Goal: Transaction & Acquisition: Purchase product/service

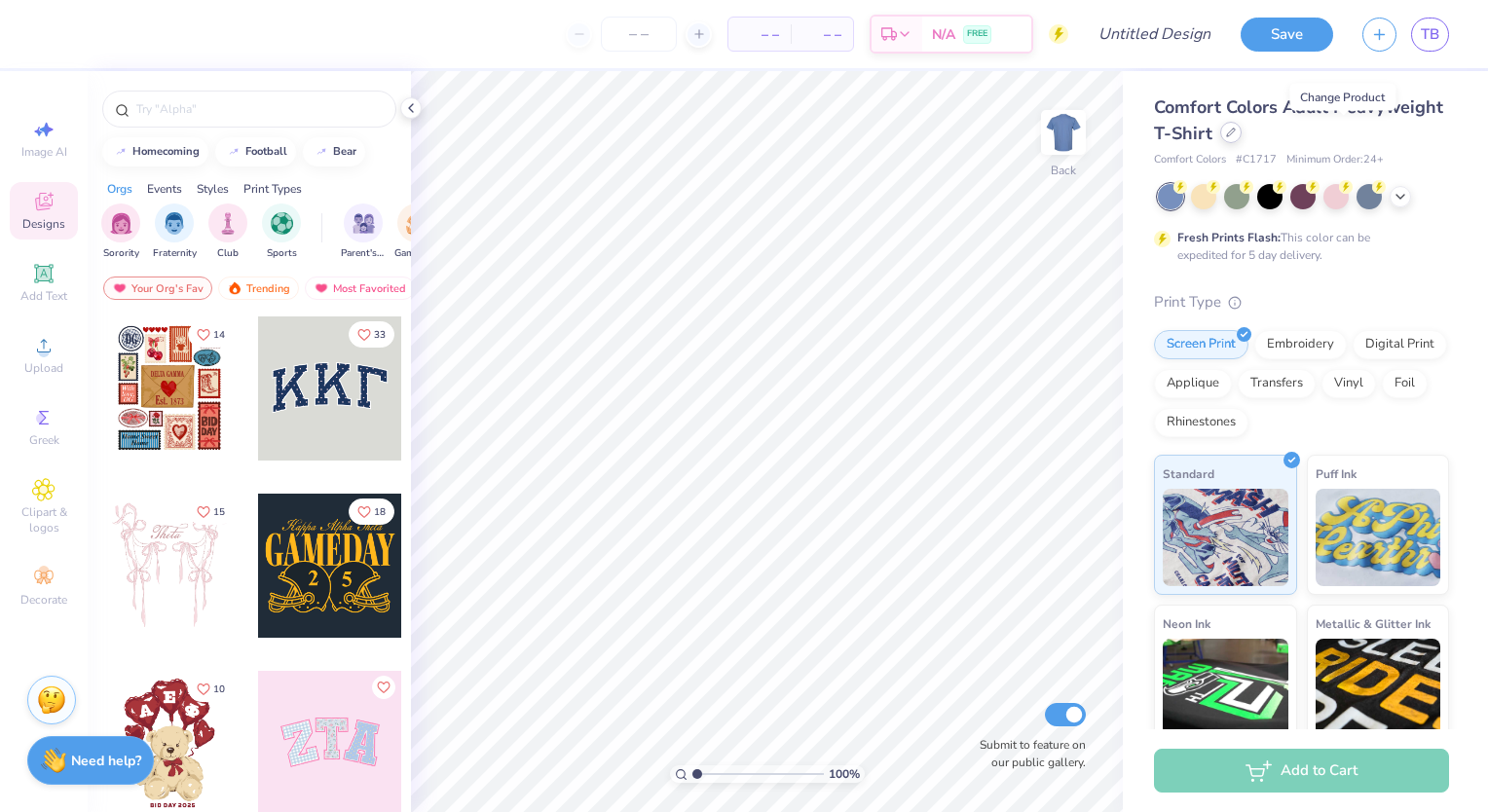
click at [1236, 135] on icon at bounding box center [1231, 133] width 10 height 10
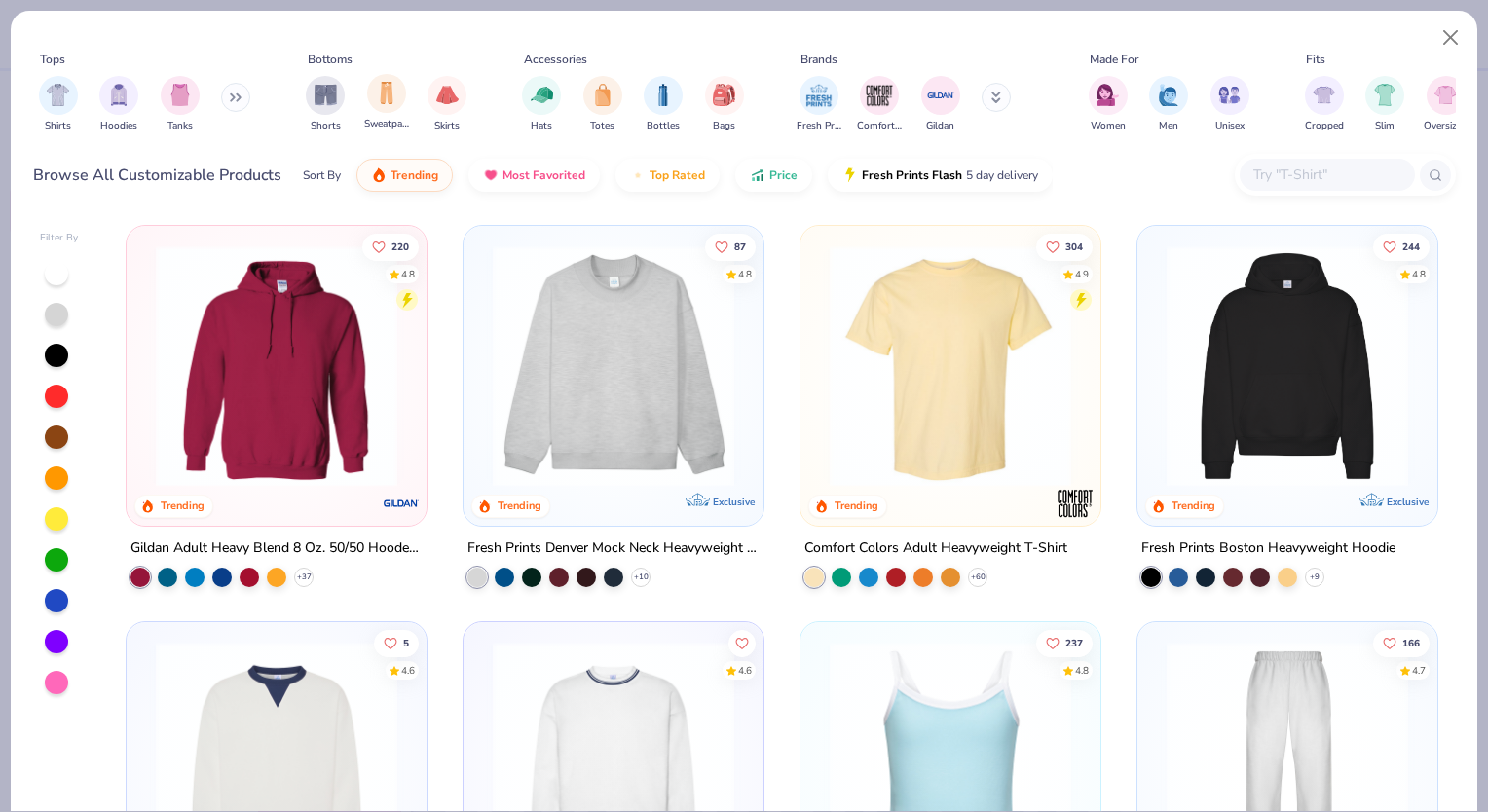
click at [378, 115] on div "Sweatpants" at bounding box center [386, 103] width 45 height 58
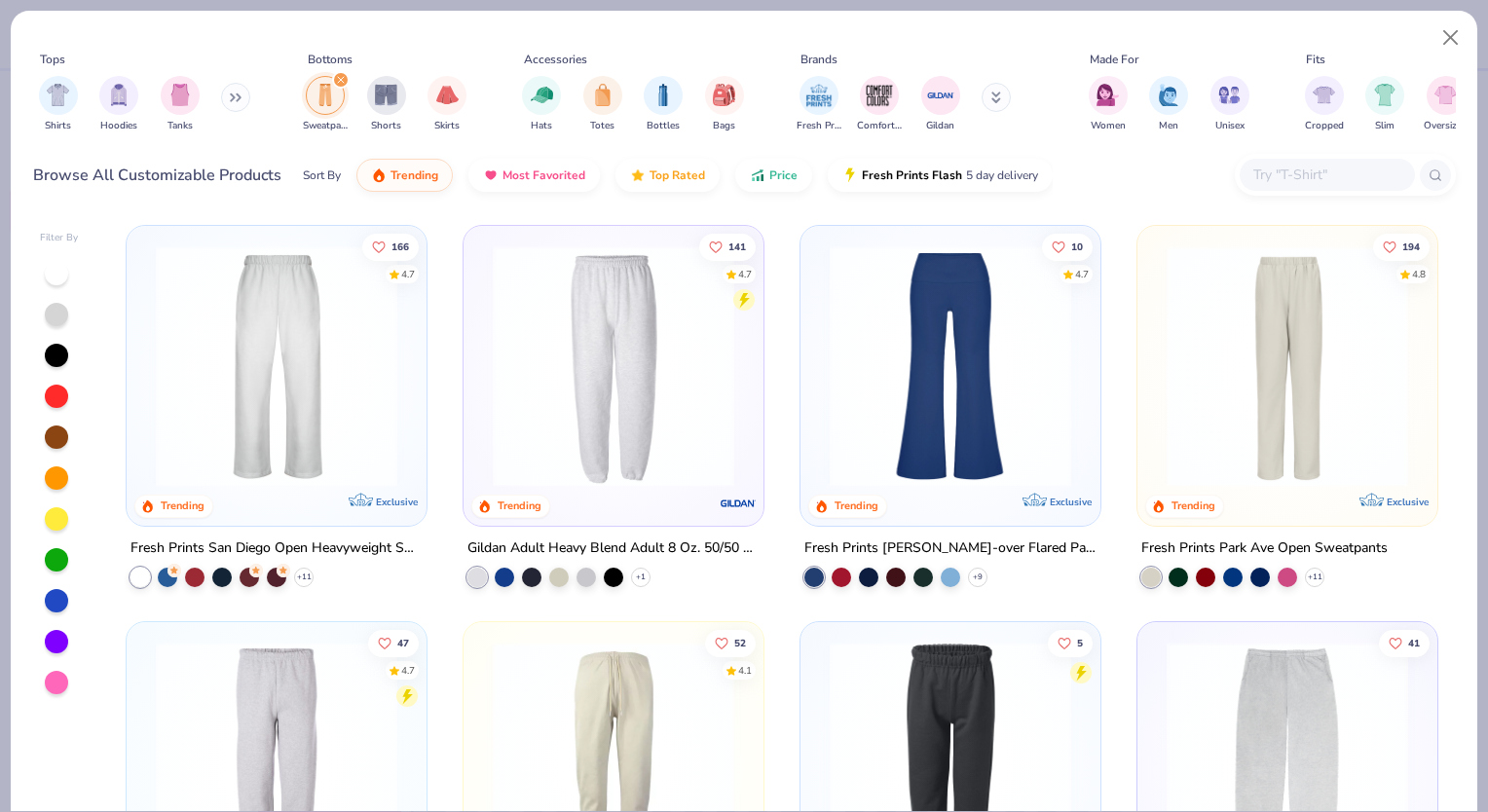
click at [336, 345] on img at bounding box center [277, 366] width 261 height 241
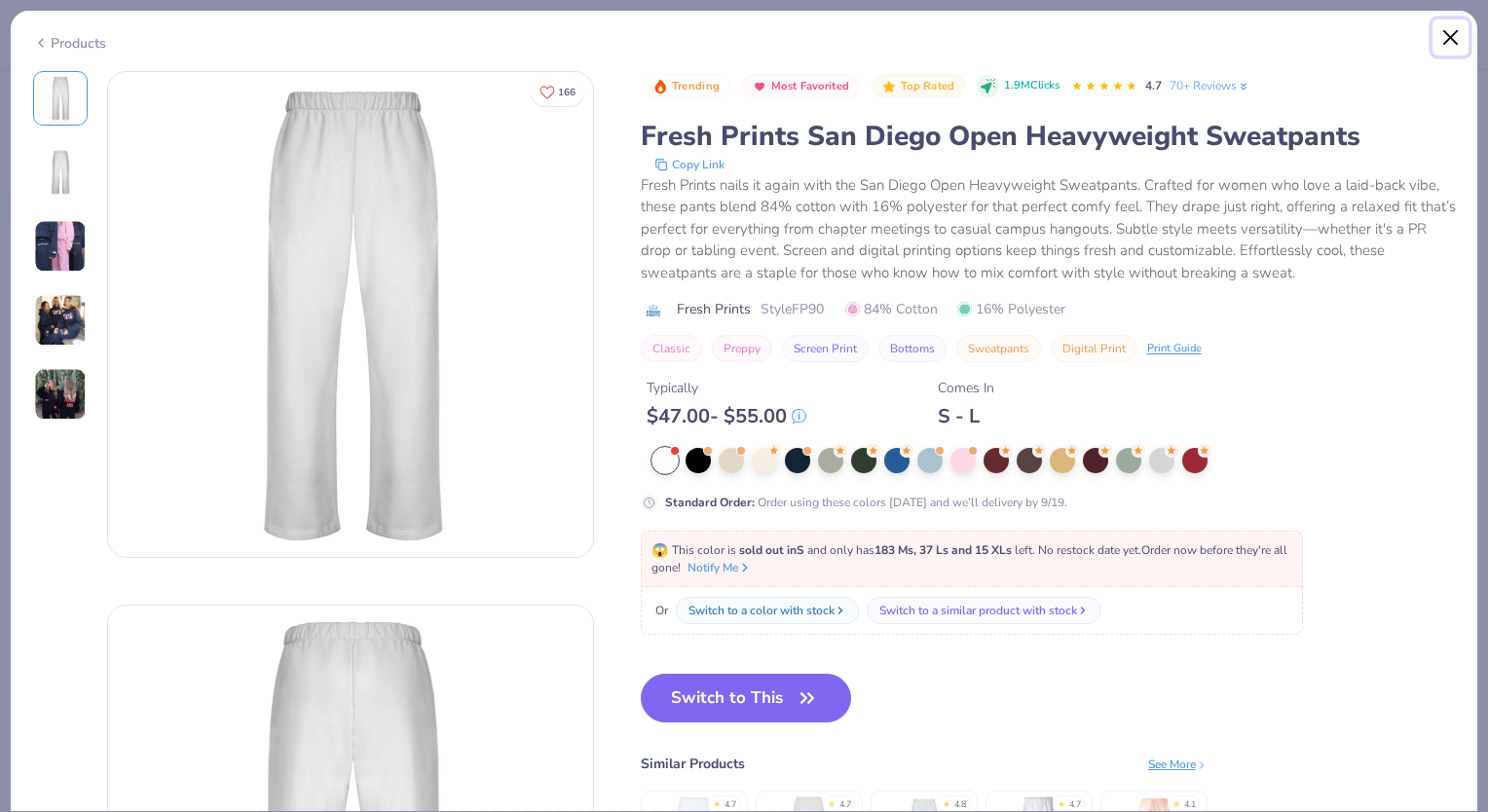
click at [1452, 39] on button "Close" at bounding box center [1450, 38] width 37 height 37
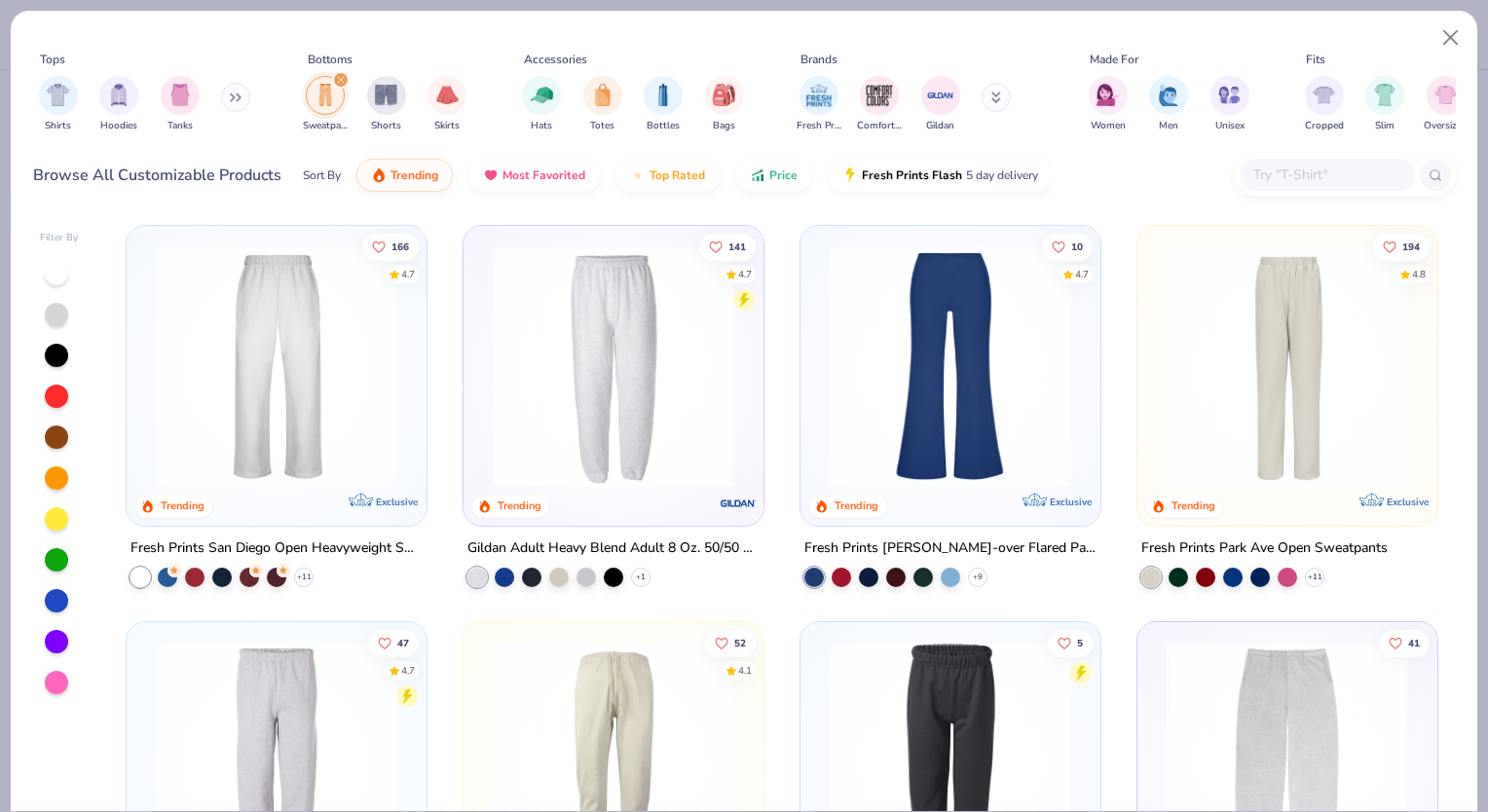
click at [728, 380] on img at bounding box center [613, 366] width 261 height 241
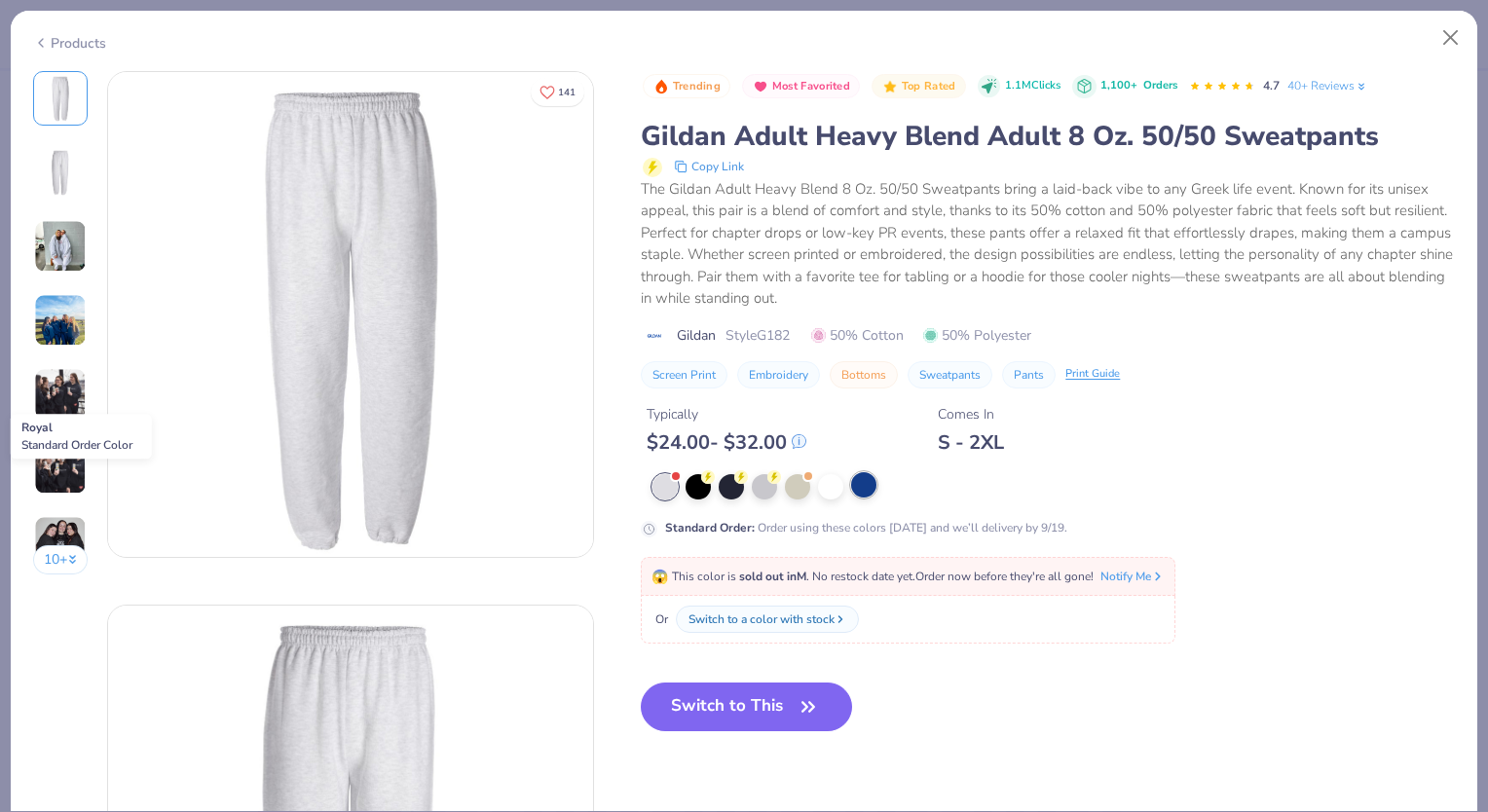
click at [868, 488] on div at bounding box center [863, 484] width 25 height 25
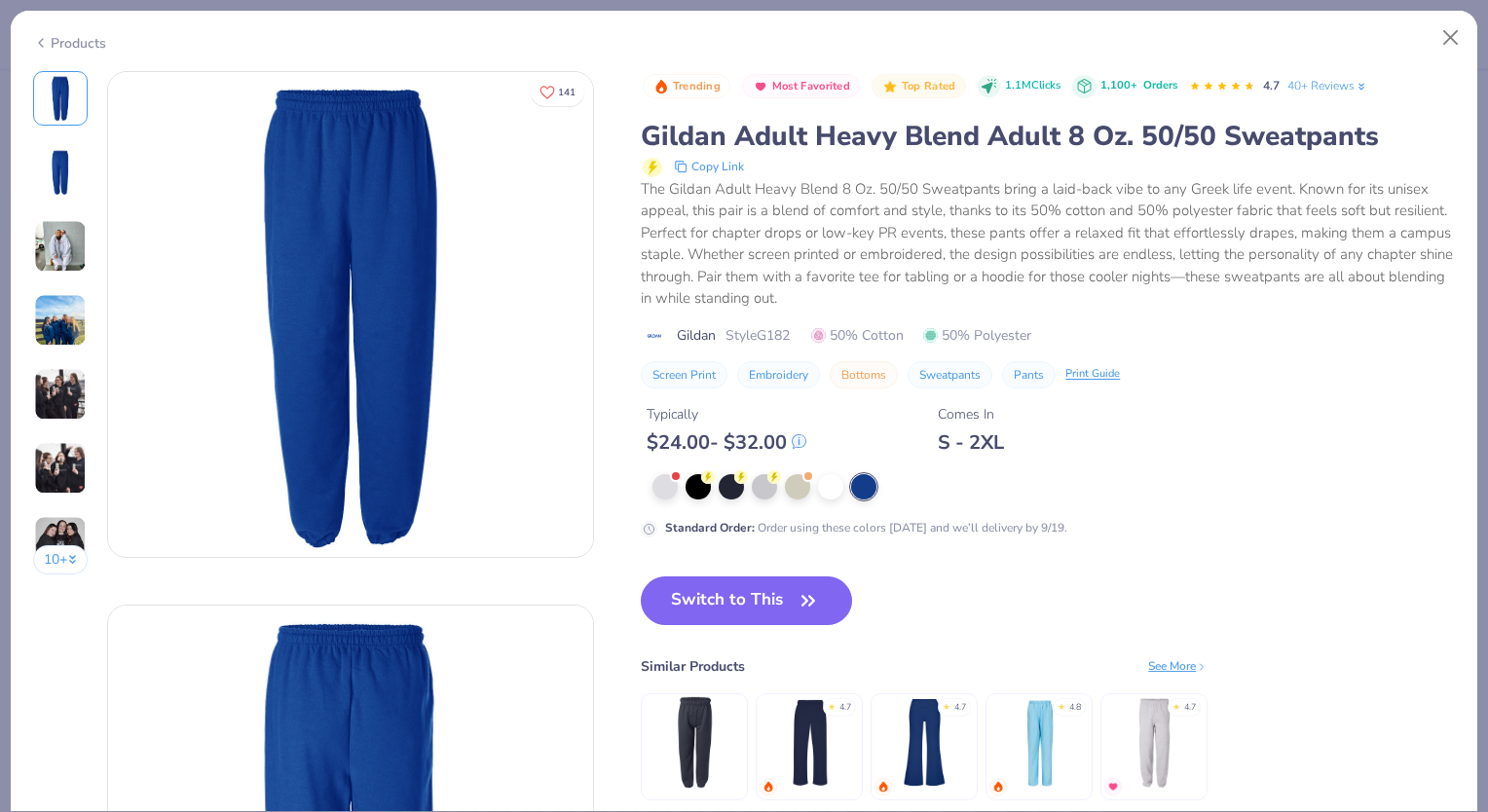
click at [34, 332] on img at bounding box center [60, 320] width 53 height 53
click at [778, 621] on button "Switch to This" at bounding box center [746, 600] width 211 height 49
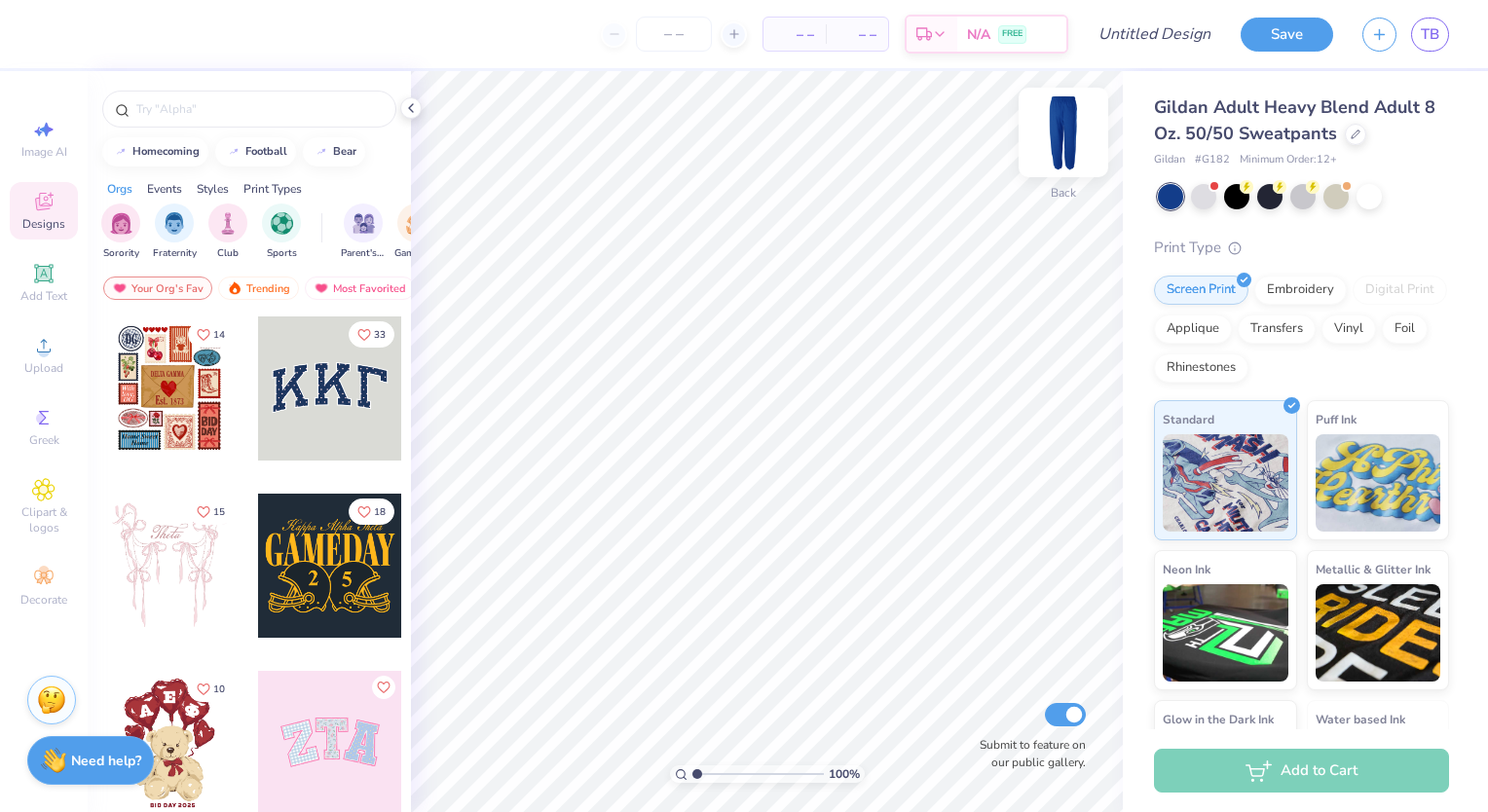
click at [1072, 127] on img at bounding box center [1063, 133] width 78 height 78
click at [340, 387] on div at bounding box center [330, 388] width 145 height 144
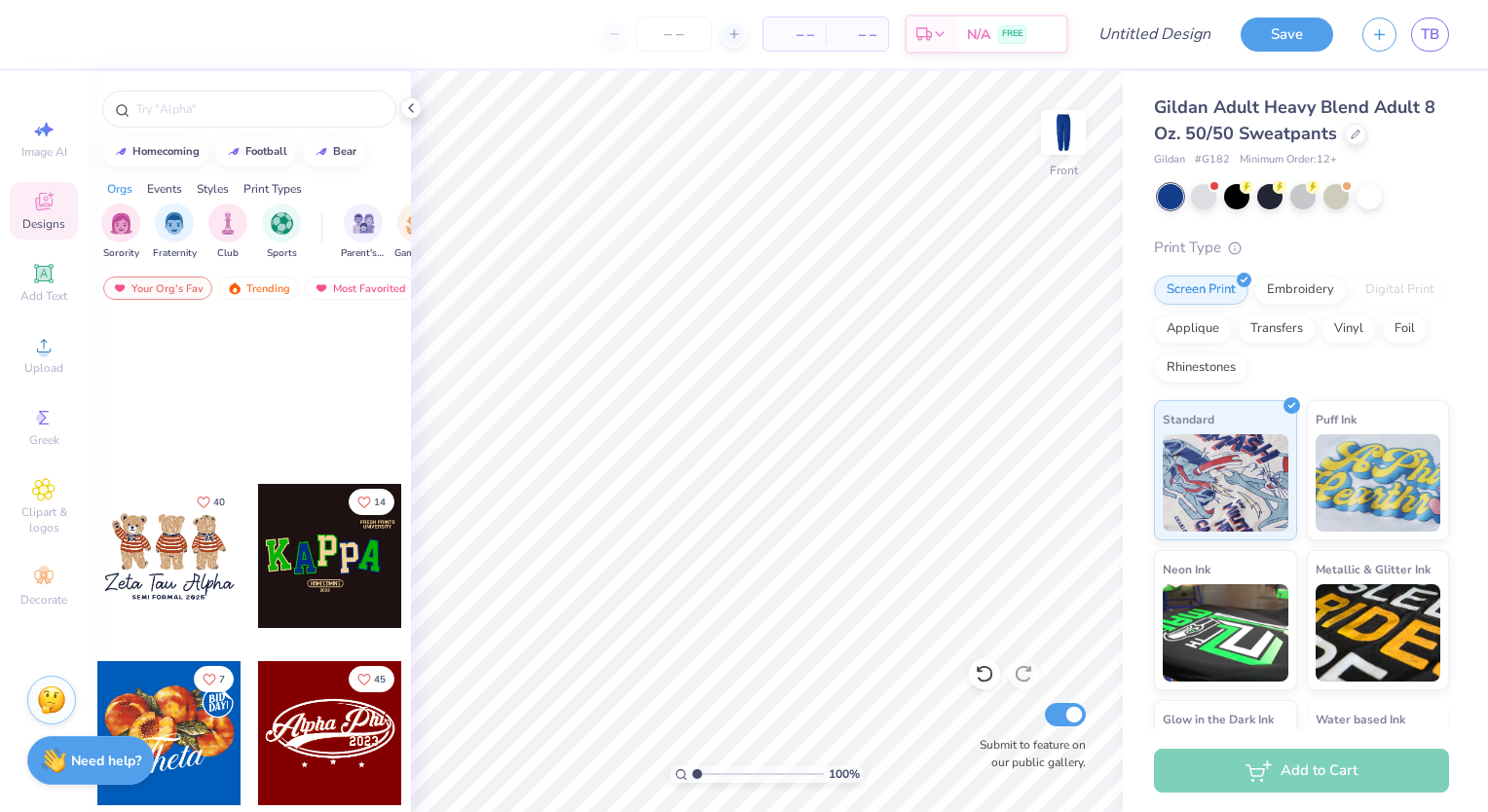
scroll to position [1042, 0]
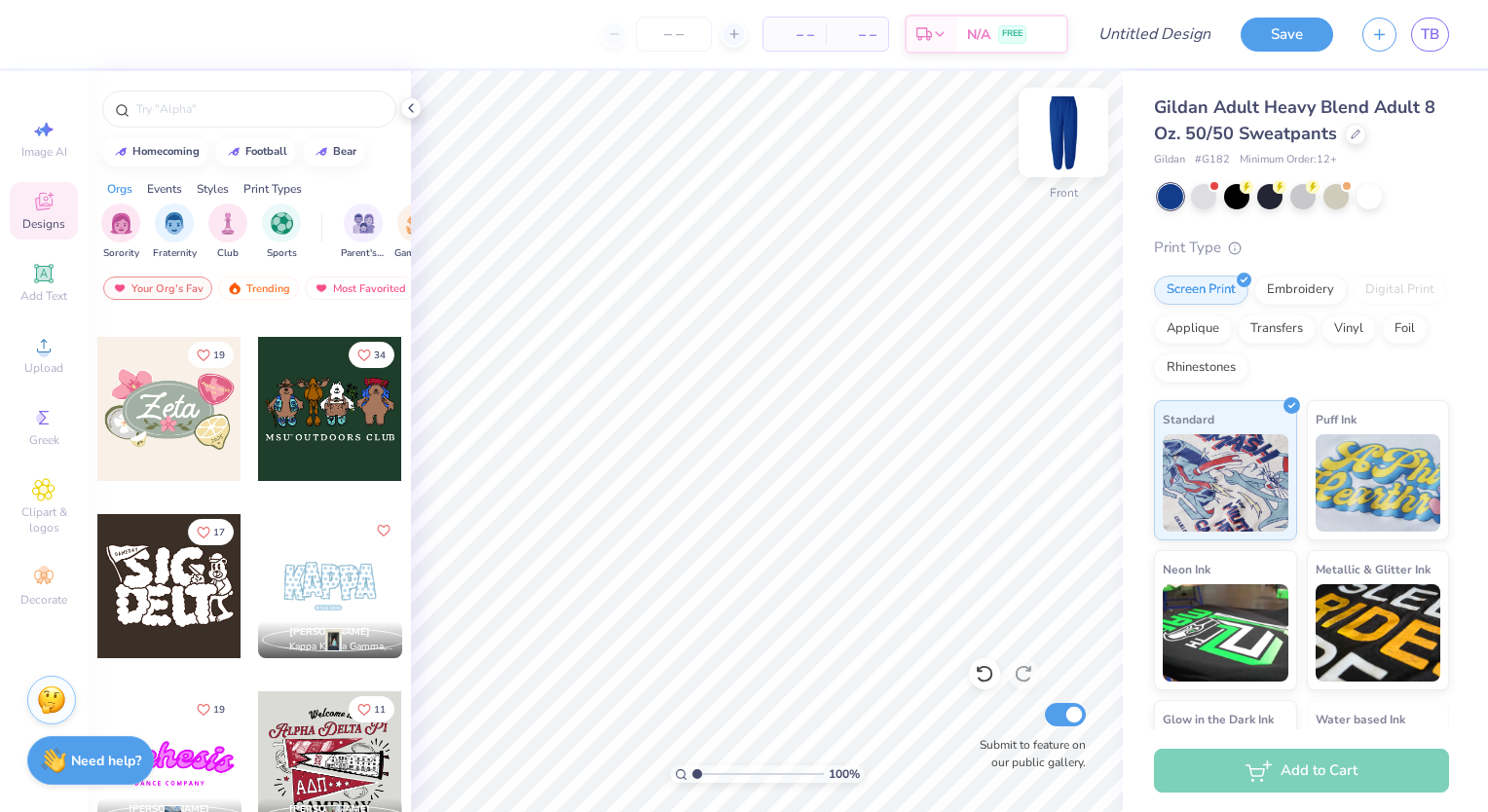
click at [1075, 135] on img at bounding box center [1063, 133] width 78 height 78
click at [1062, 125] on img at bounding box center [1063, 133] width 78 height 78
click at [40, 433] on span "Greek" at bounding box center [44, 440] width 30 height 16
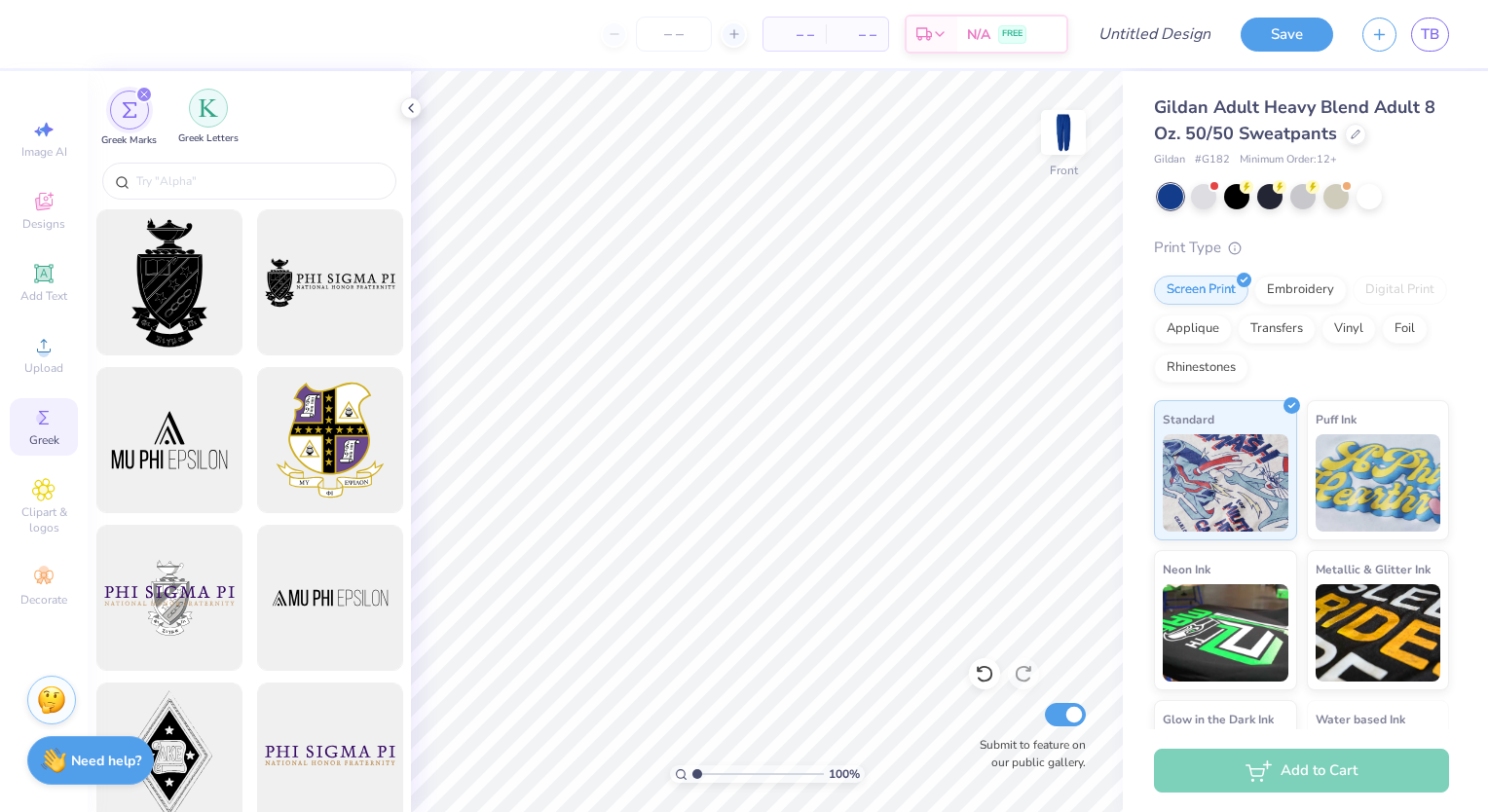
click at [215, 106] on img "filter for Greek Letters" at bounding box center [208, 109] width 20 height 20
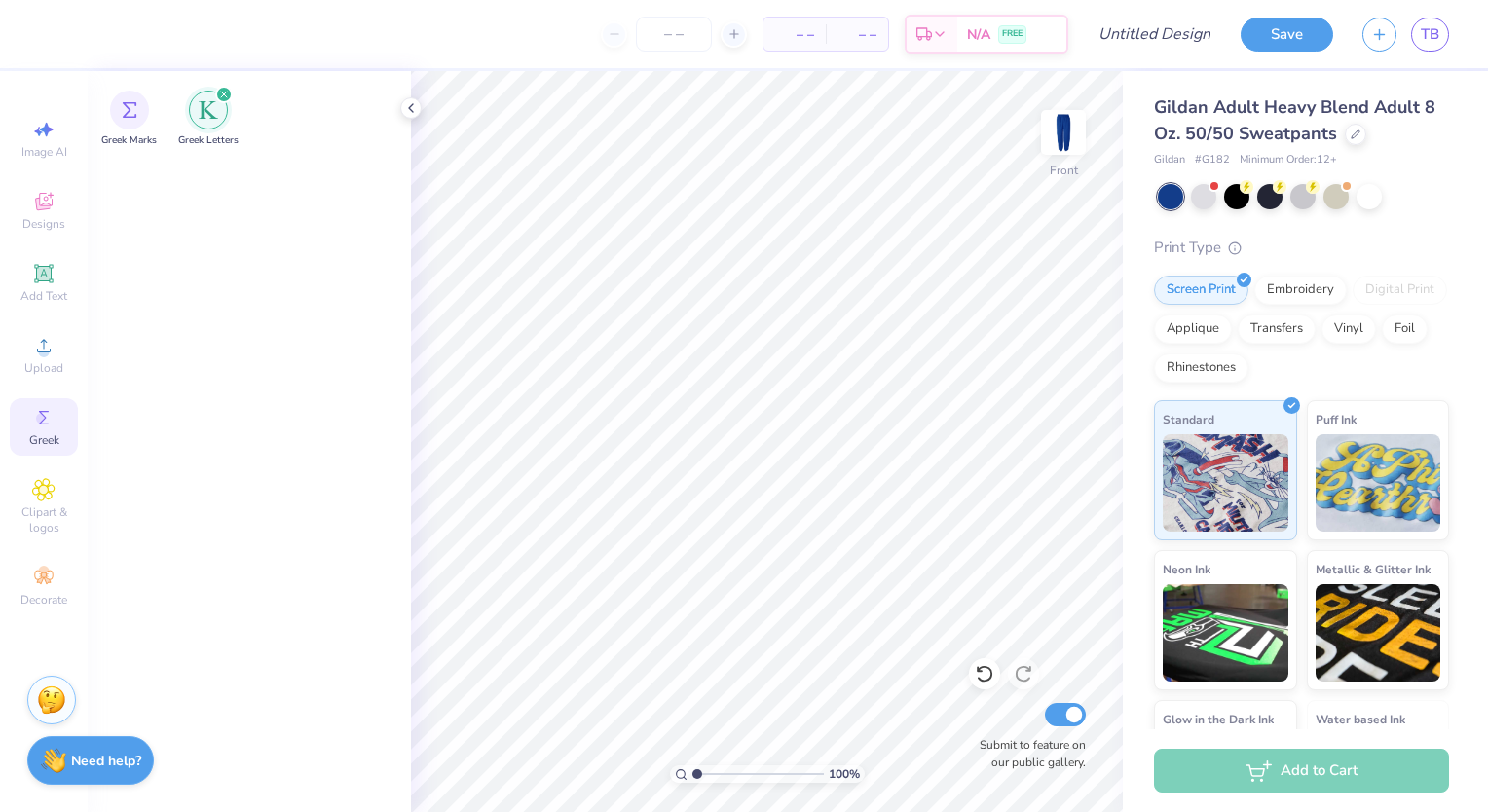
scroll to position [0, 0]
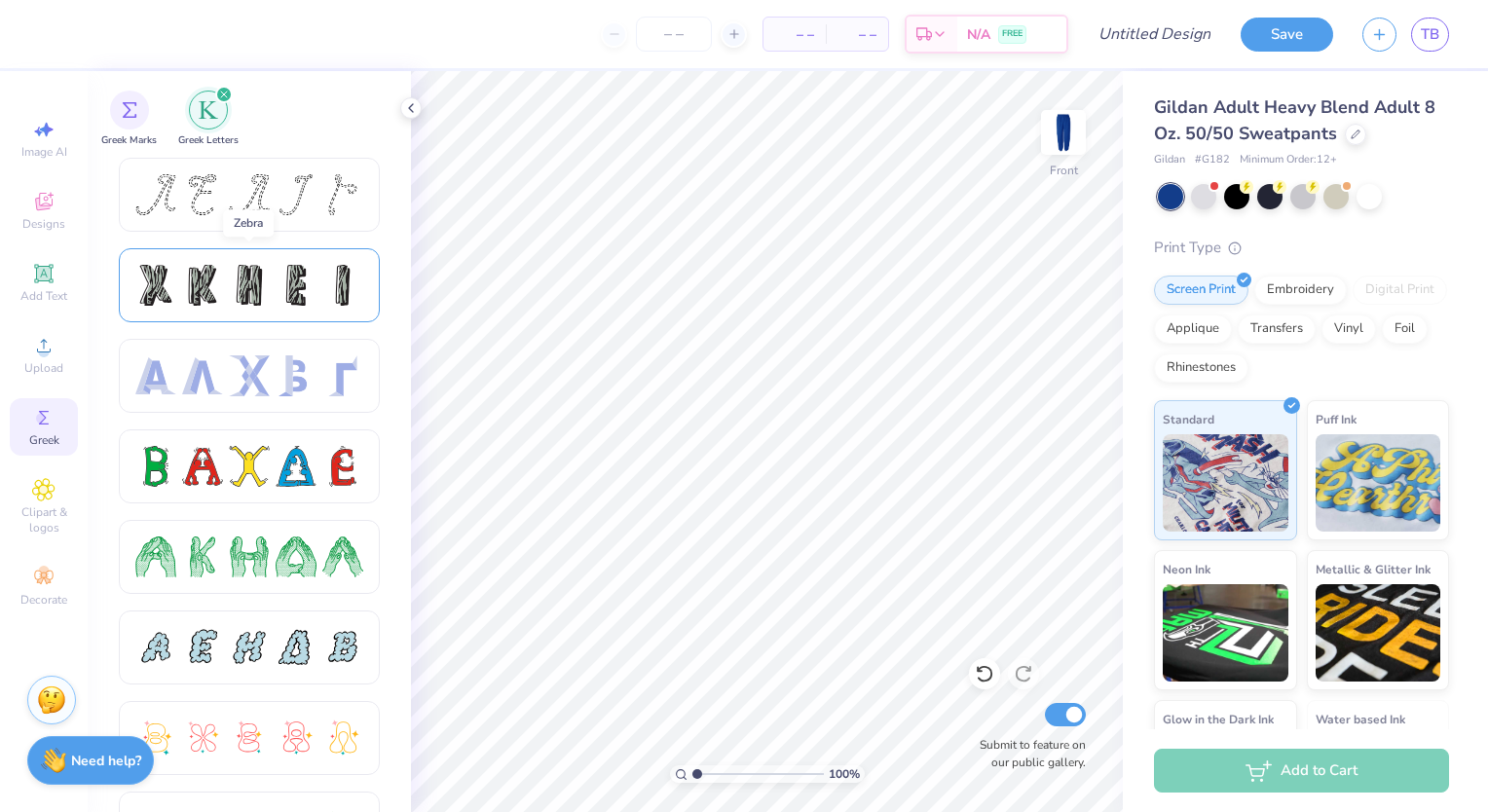
click at [283, 304] on div at bounding box center [295, 285] width 41 height 41
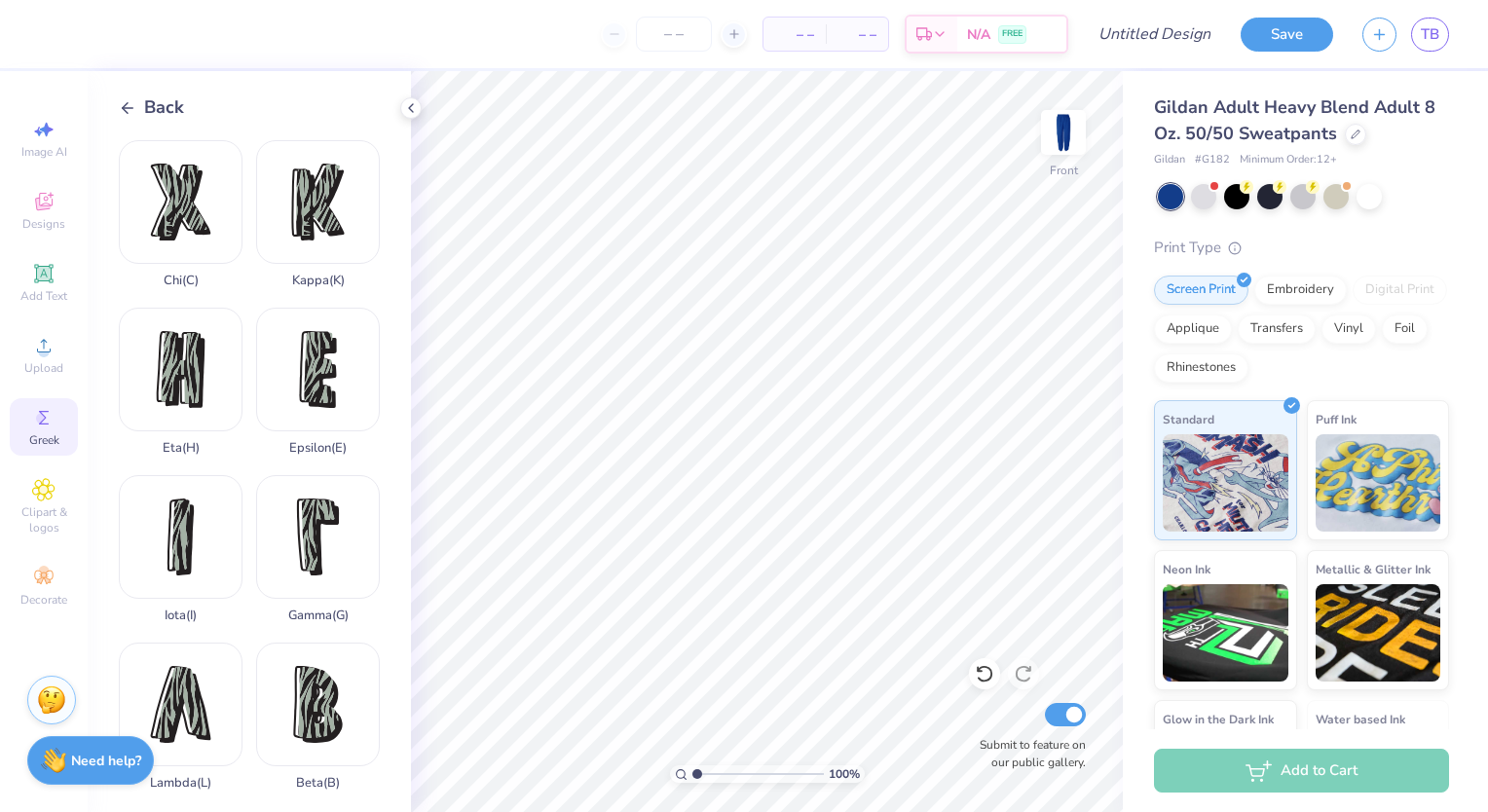
click at [129, 98] on div "Back" at bounding box center [150, 108] width 65 height 26
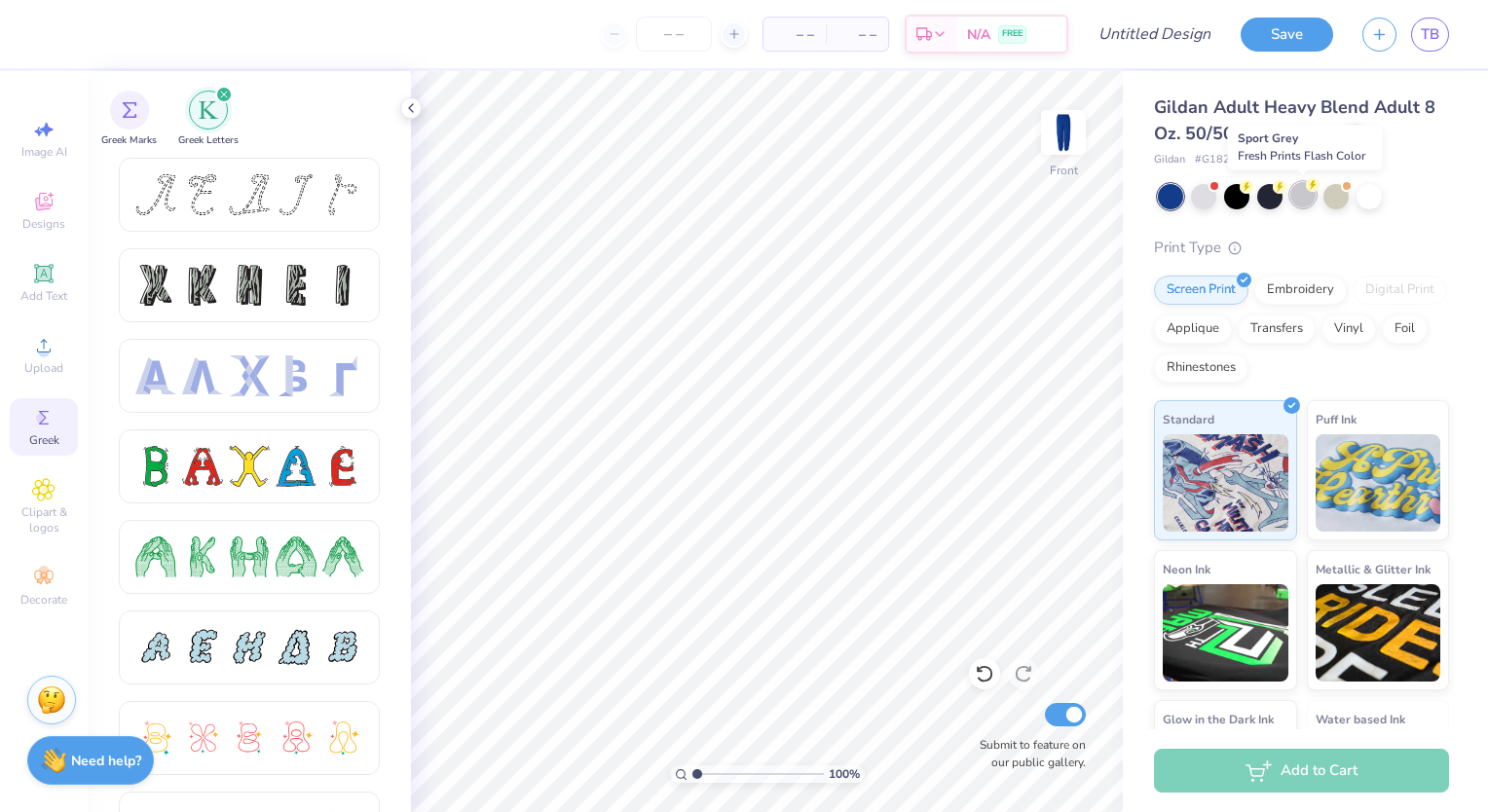
click at [1302, 199] on div at bounding box center [1302, 194] width 25 height 25
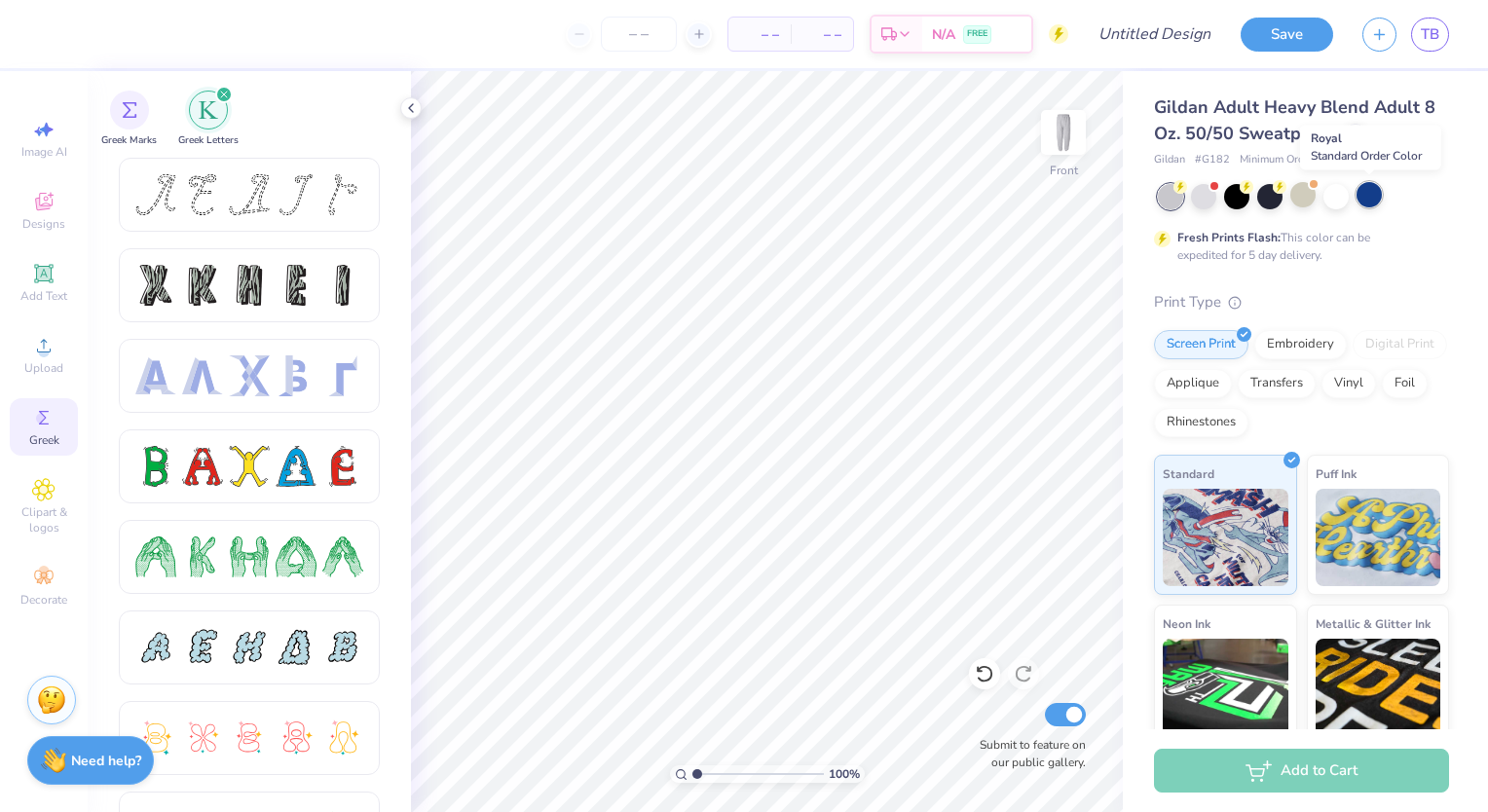
click at [1366, 188] on div at bounding box center [1368, 194] width 25 height 25
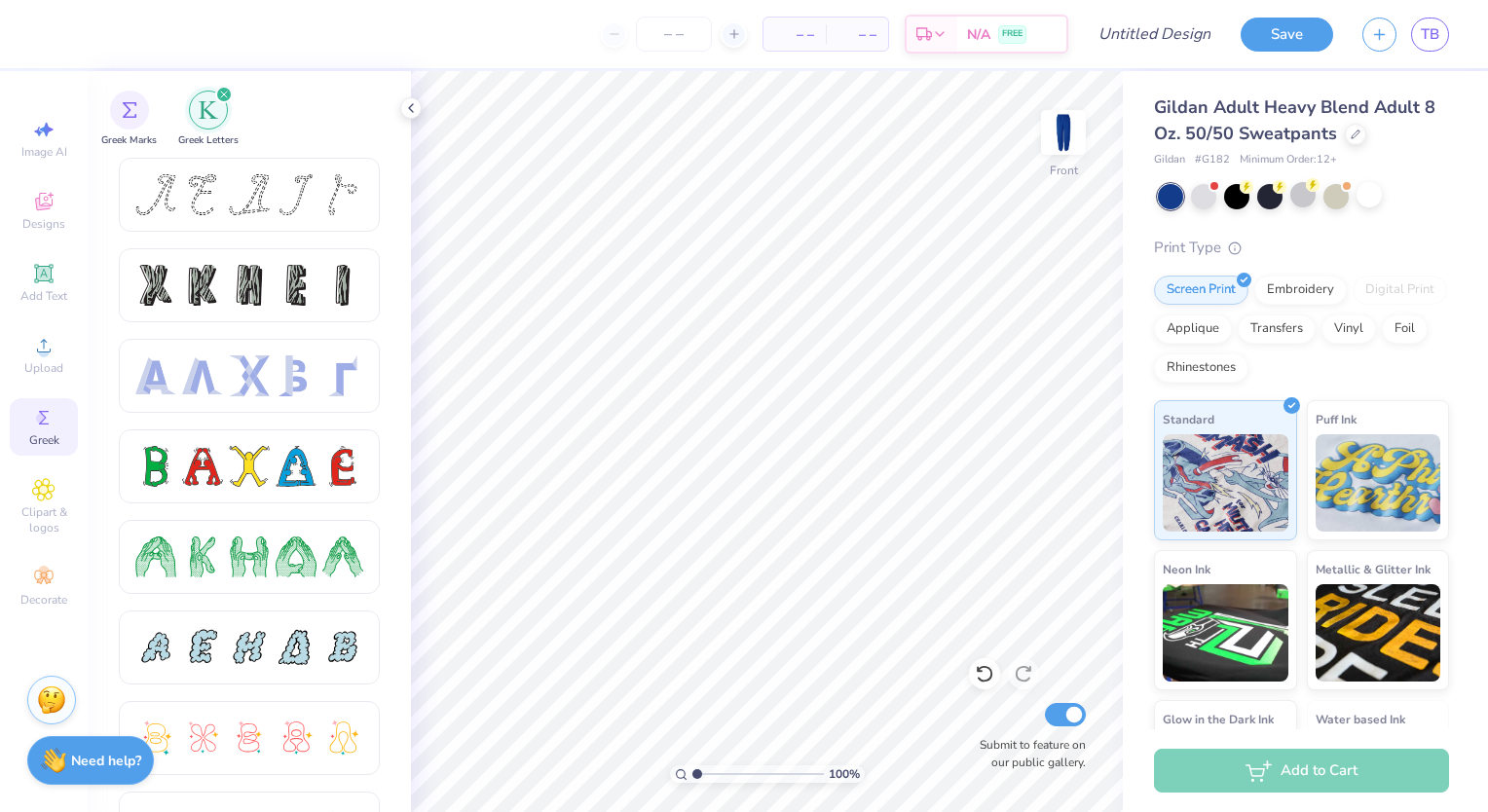
click at [224, 92] on icon "filter for Greek Letters" at bounding box center [224, 95] width 8 height 8
click at [47, 214] on div "Designs" at bounding box center [44, 211] width 68 height 58
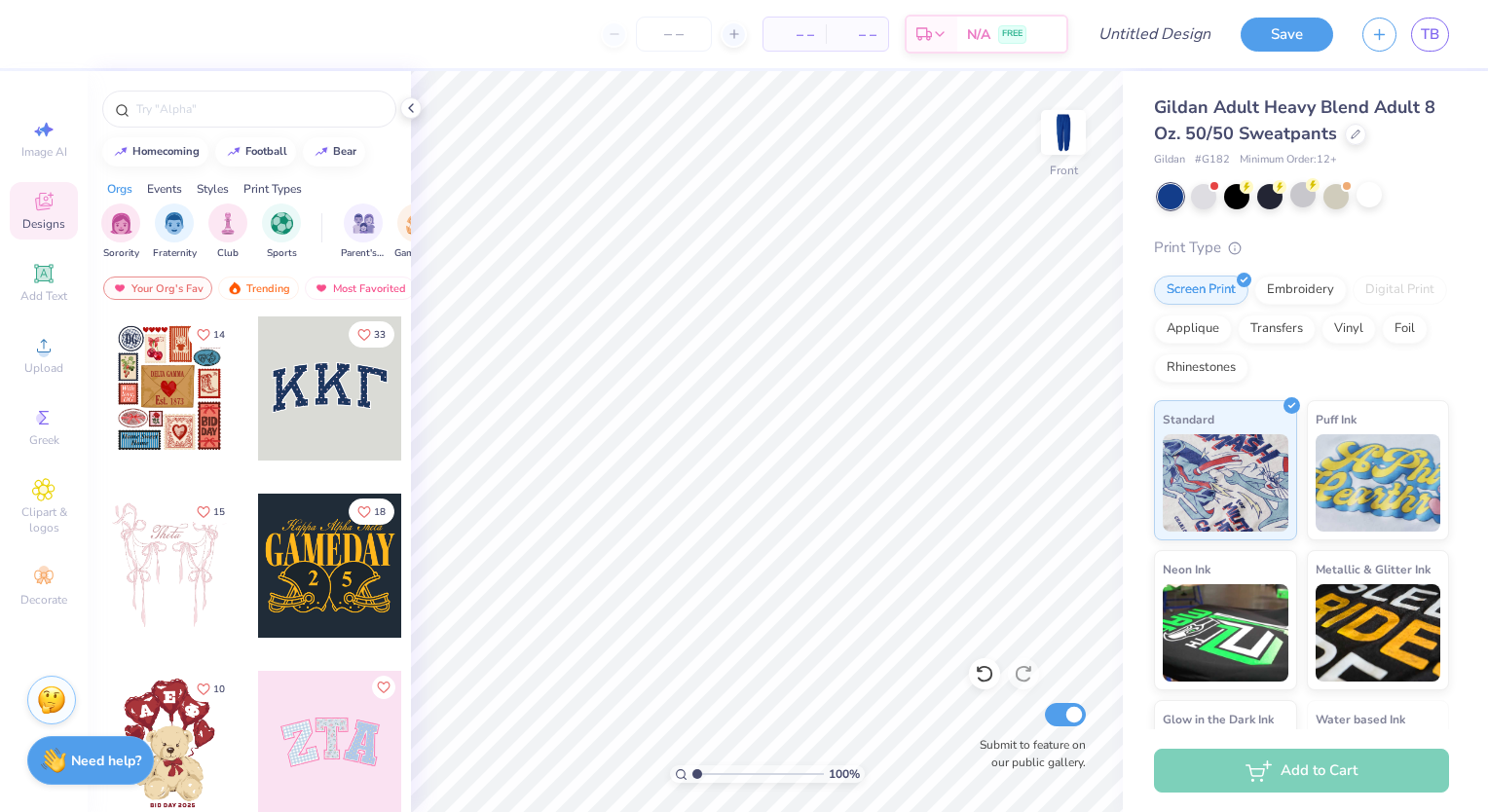
click at [301, 418] on div at bounding box center [330, 388] width 145 height 144
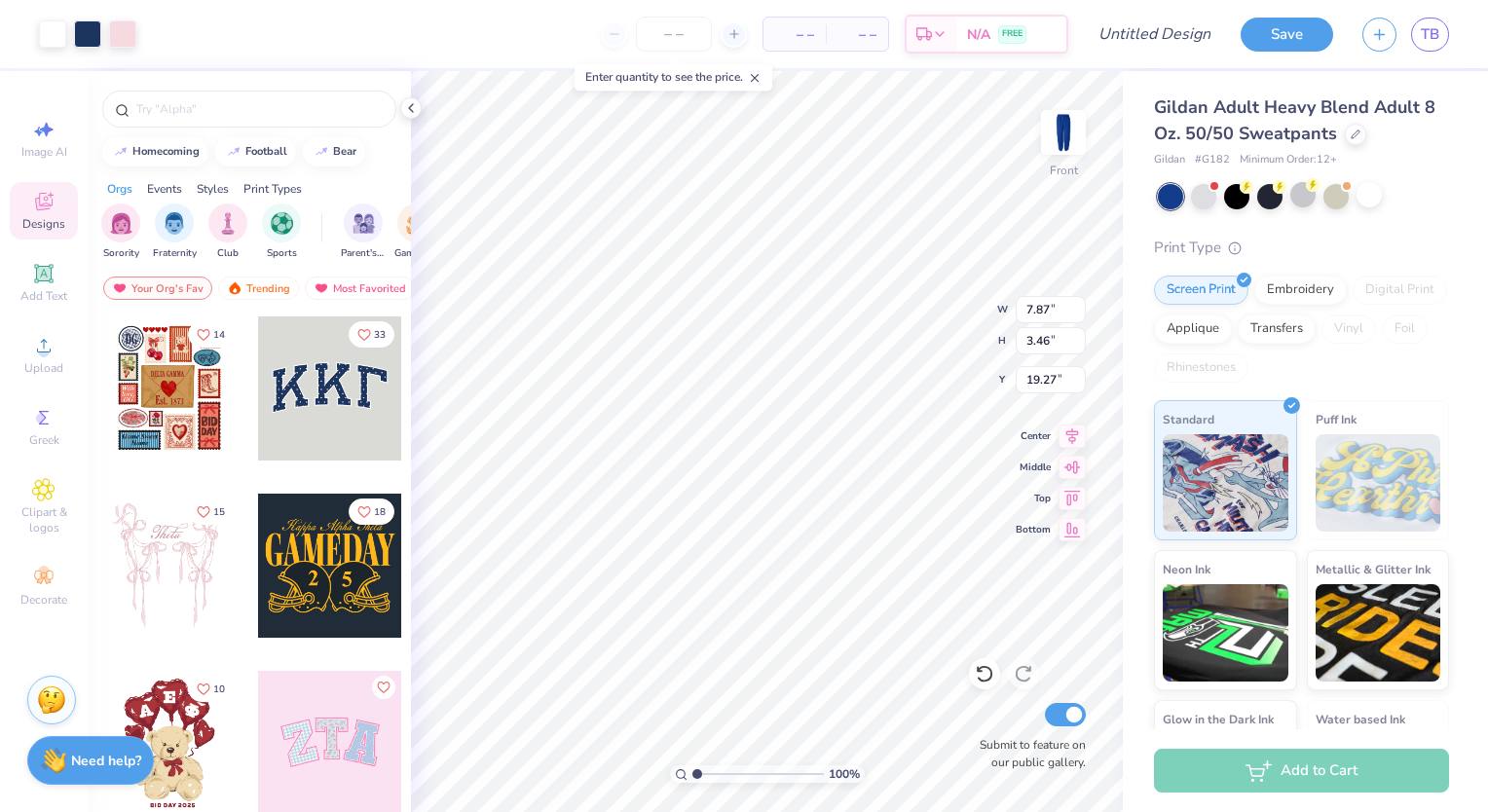
click at [365, 747] on div at bounding box center [330, 742] width 145 height 144
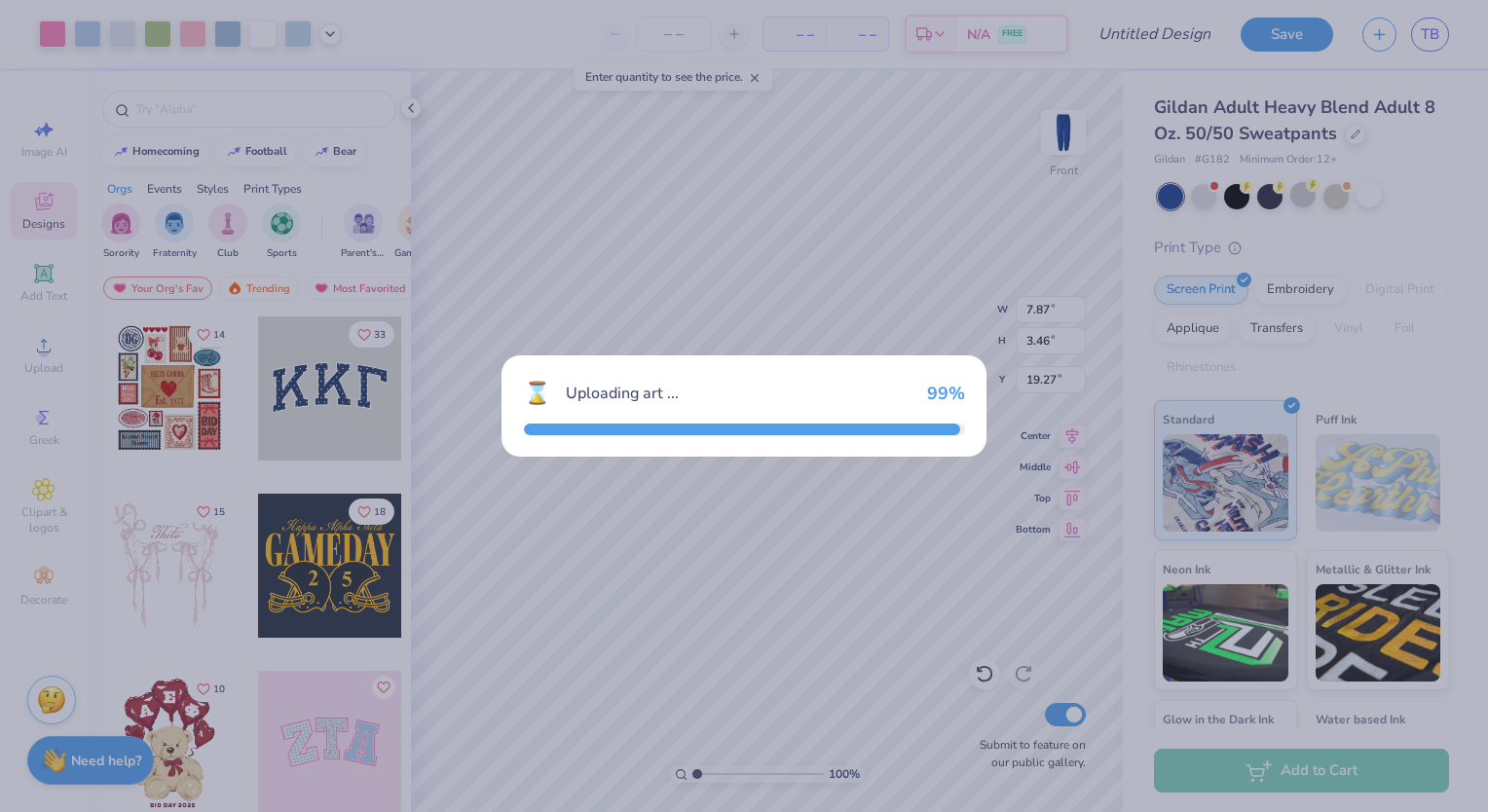
type input "3.94"
type input "19.03"
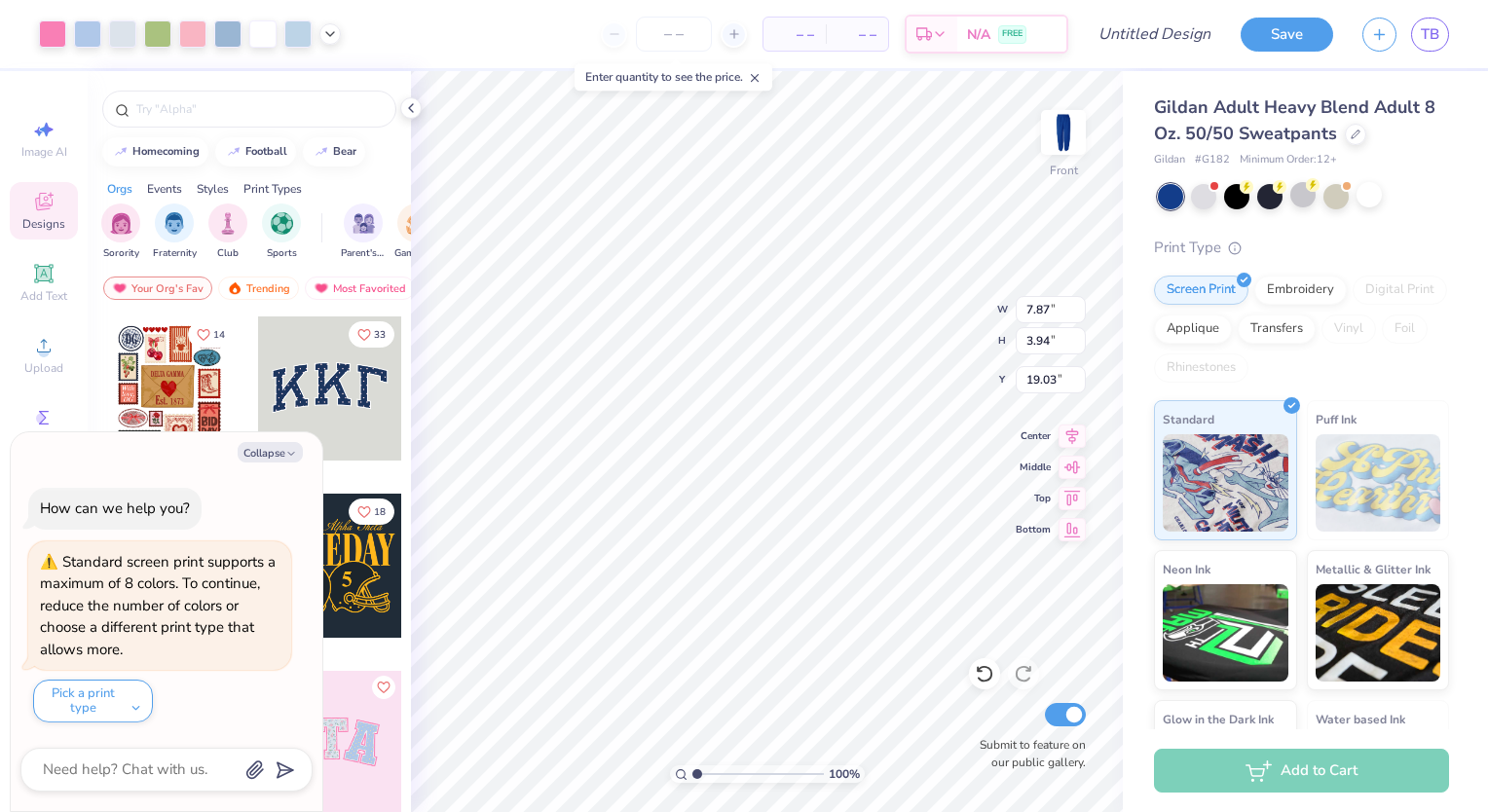
type textarea "x"
type input "1.79"
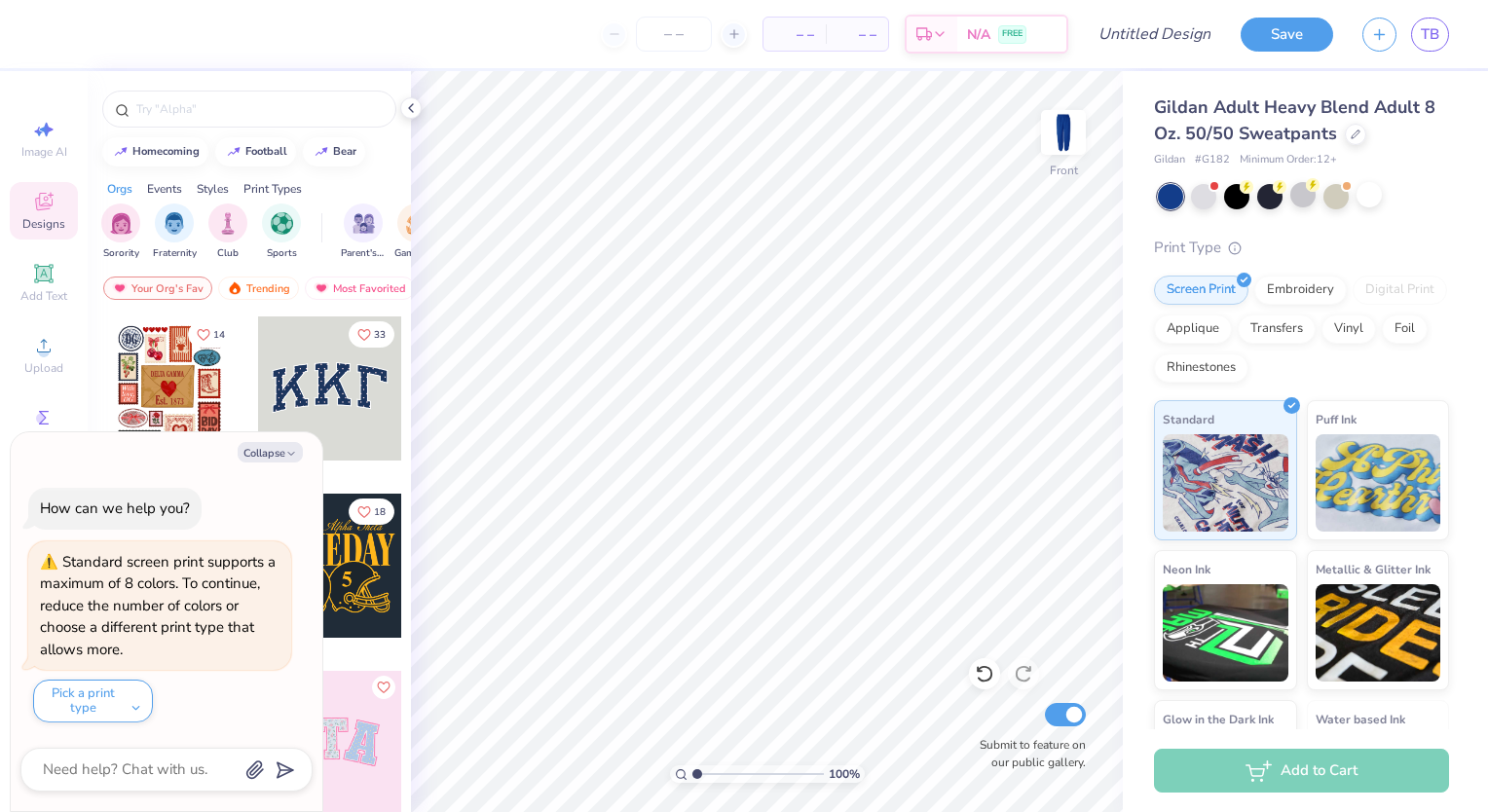
click at [305, 369] on div at bounding box center [330, 388] width 145 height 144
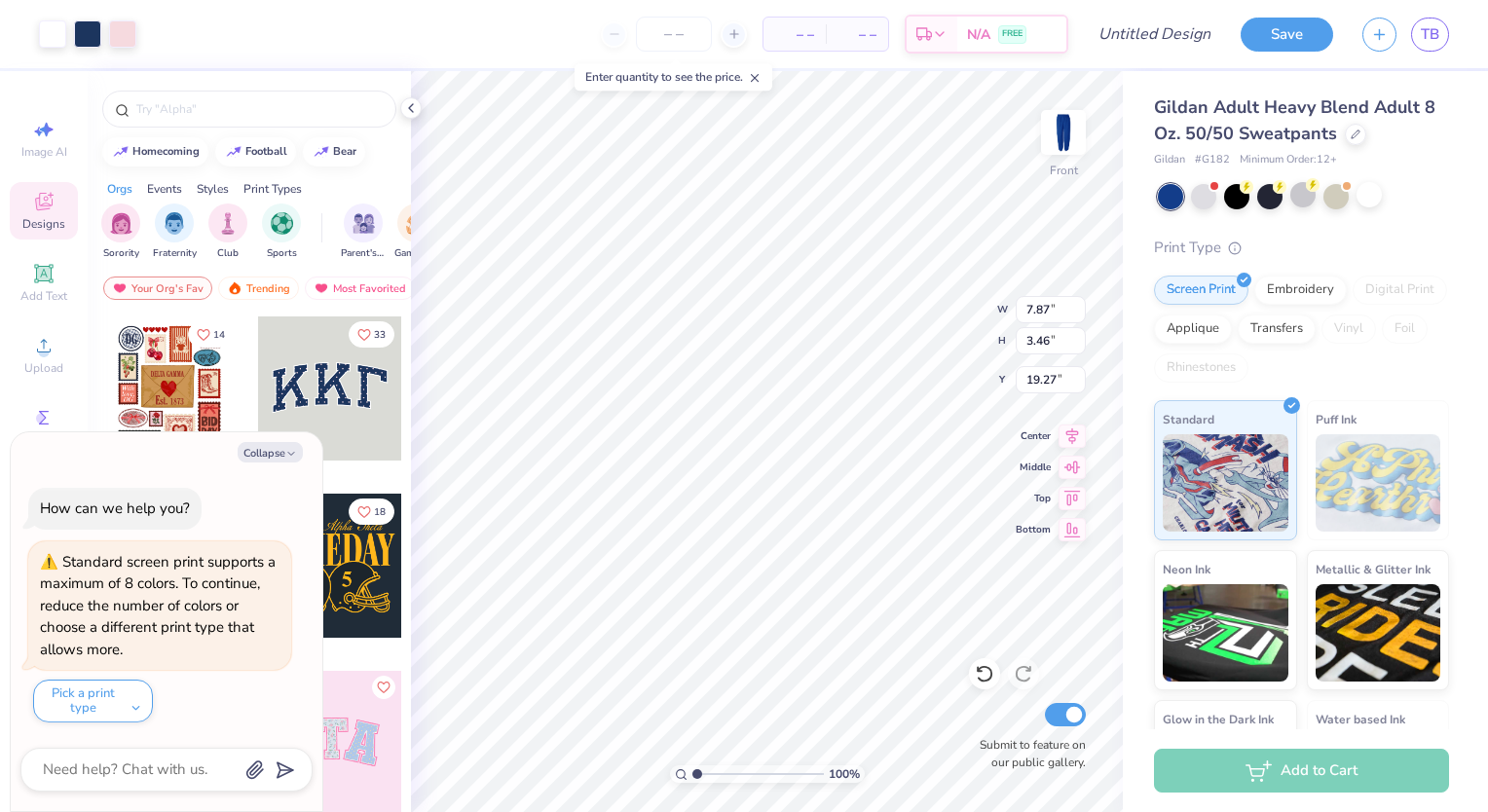
drag, startPoint x: 305, startPoint y: 369, endPoint x: 362, endPoint y: 360, distance: 57.7
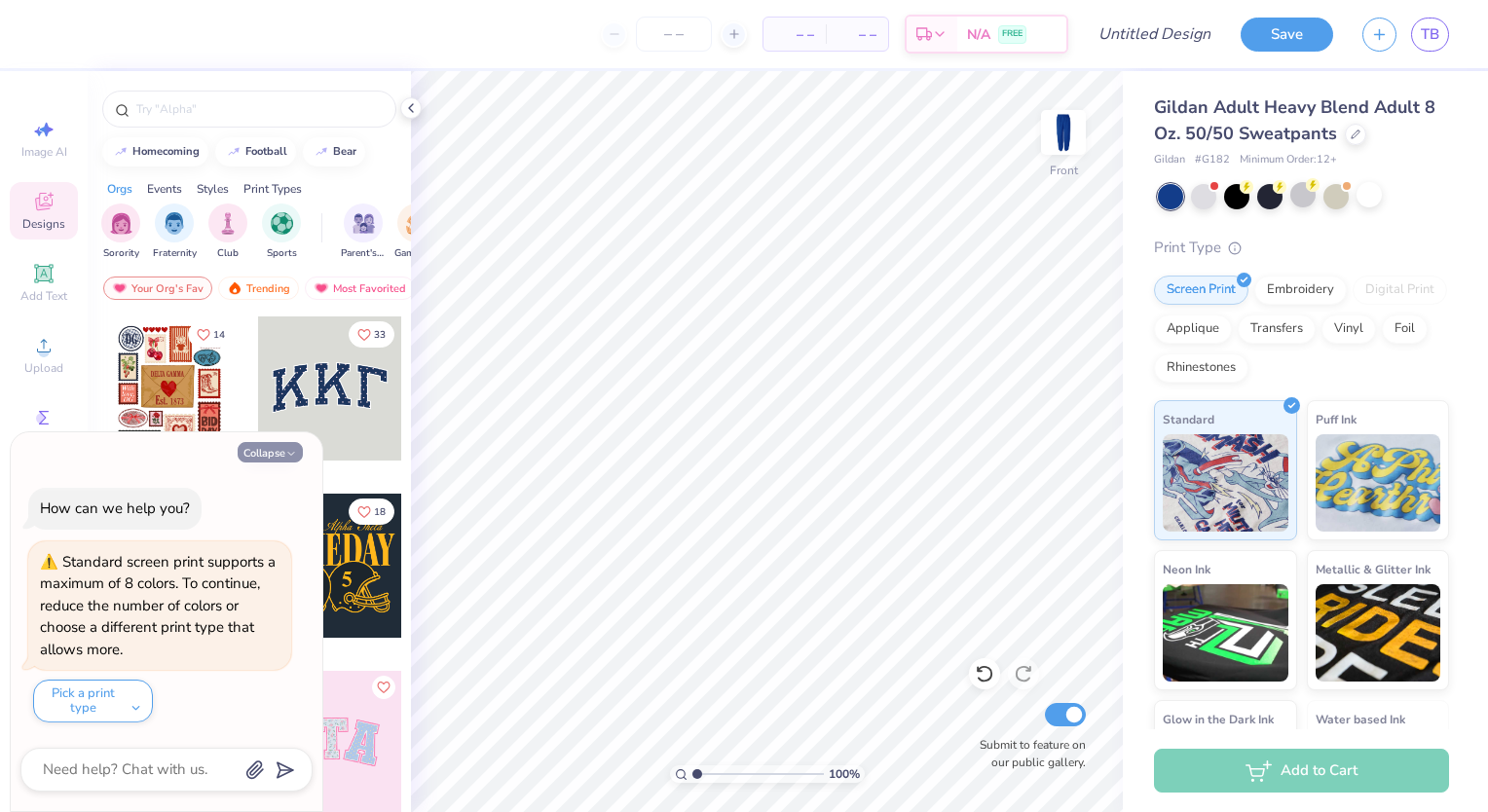
click at [279, 445] on button "Collapse" at bounding box center [269, 451] width 65 height 21
type textarea "x"
